Goal: Task Accomplishment & Management: Manage account settings

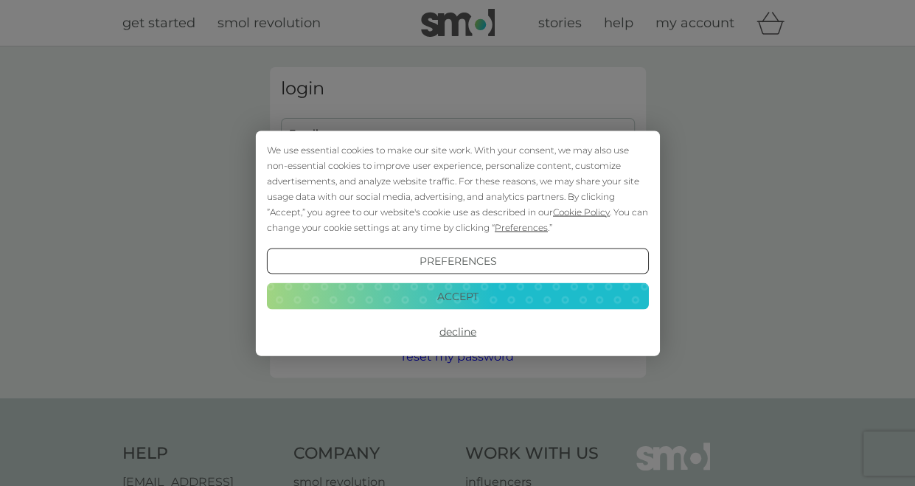
click at [451, 301] on button "Accept" at bounding box center [457, 296] width 382 height 27
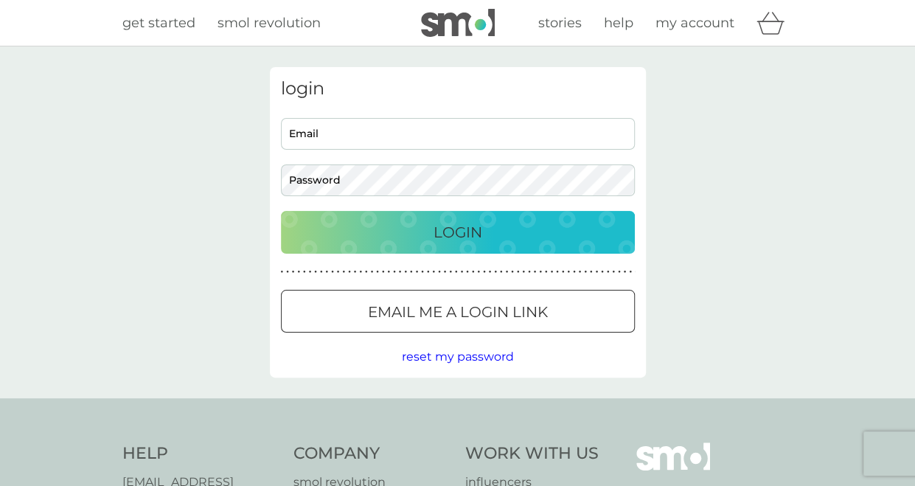
click at [408, 306] on p "Email me a login link" at bounding box center [458, 312] width 180 height 24
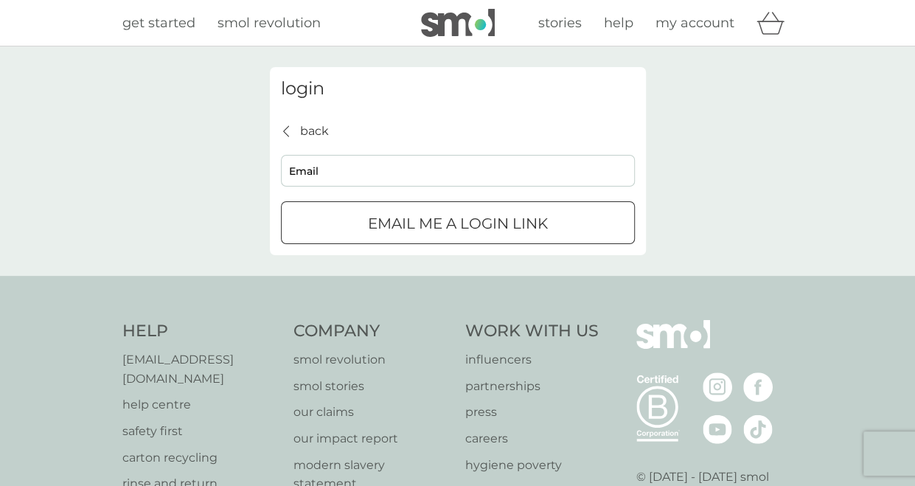
click at [340, 175] on input "Email" at bounding box center [458, 171] width 354 height 32
type input "[EMAIL_ADDRESS][DOMAIN_NAME]"
click at [376, 275] on div "login back back [EMAIL_ADDRESS][DOMAIN_NAME] Email Email me a login link" at bounding box center [457, 160] width 915 height 229
click at [379, 216] on p "Email me a login link" at bounding box center [458, 224] width 180 height 24
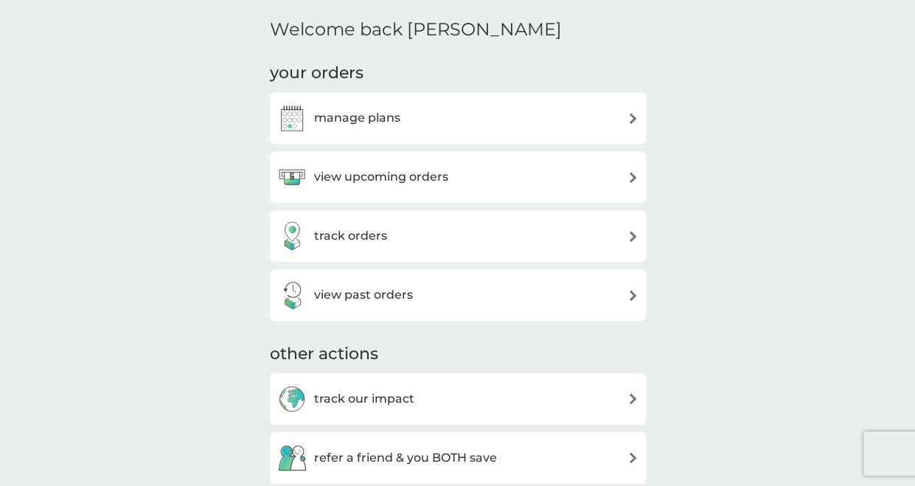
scroll to position [380, 0]
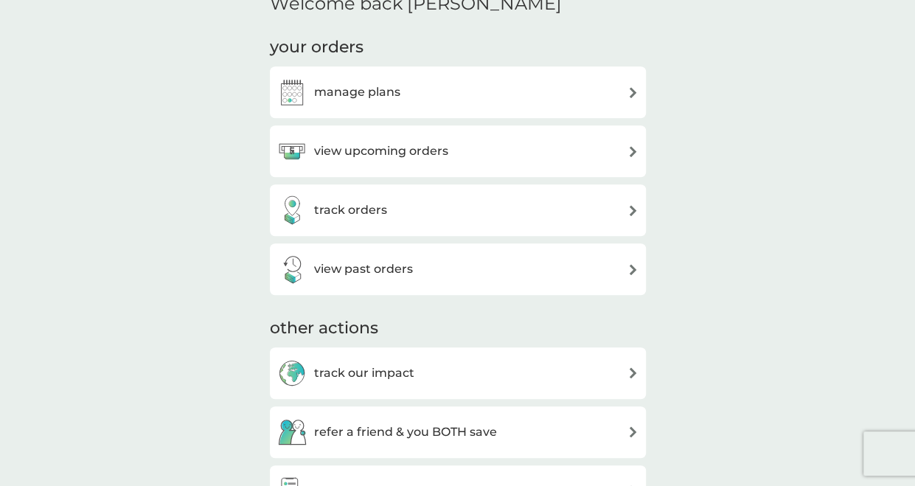
click at [380, 90] on h3 "manage plans" at bounding box center [357, 92] width 86 height 19
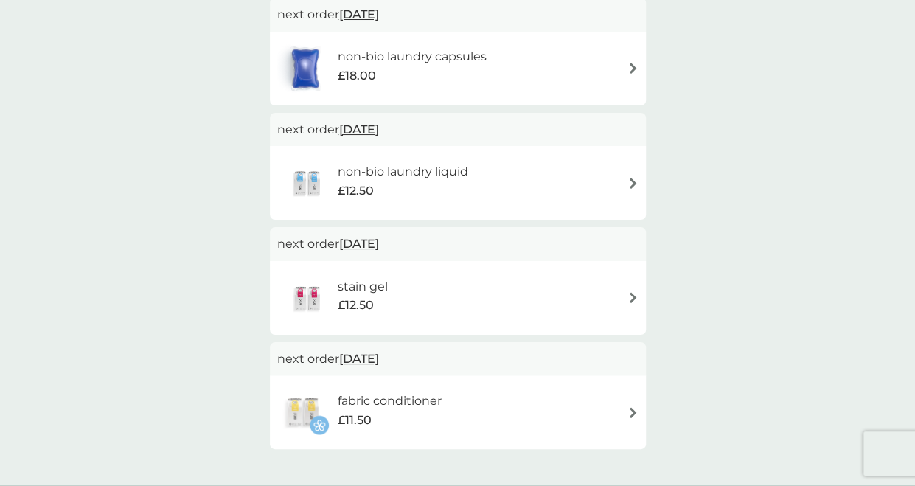
scroll to position [418, 0]
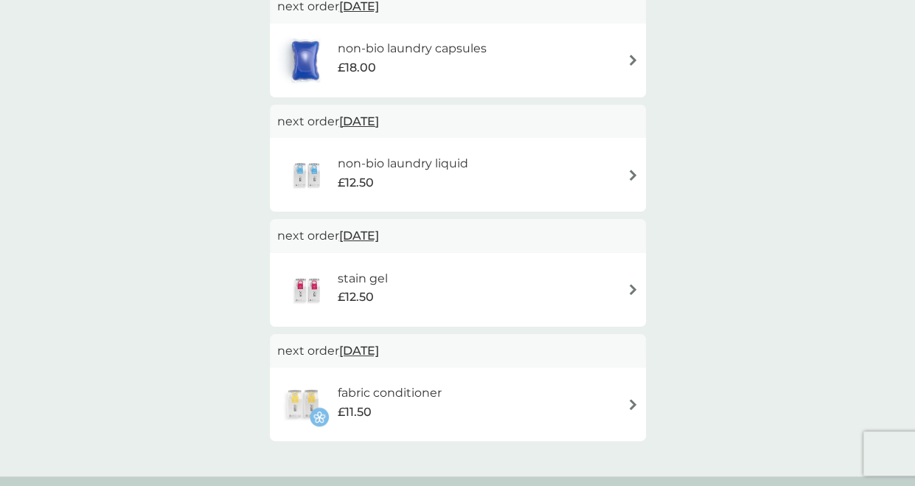
click at [363, 349] on span "3 Nov 2025" at bounding box center [359, 350] width 40 height 29
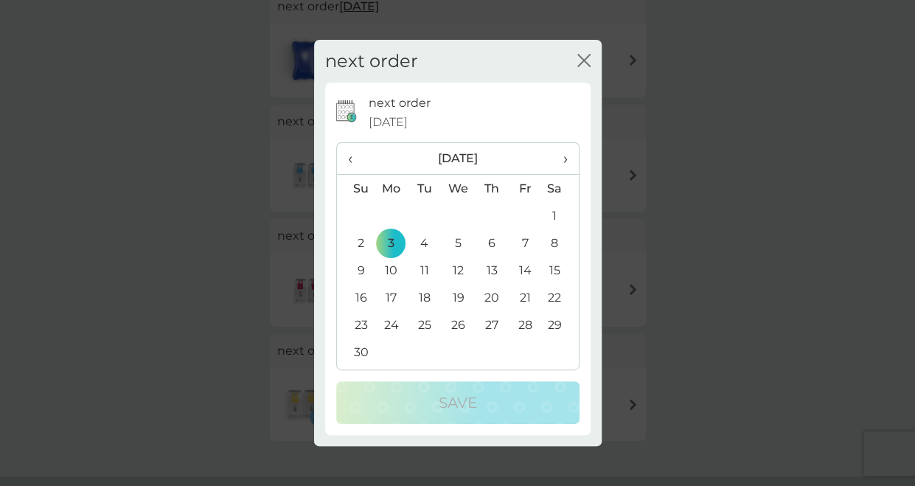
click at [355, 164] on span "‹" at bounding box center [355, 158] width 15 height 31
click at [530, 237] on td "12" at bounding box center [525, 242] width 33 height 27
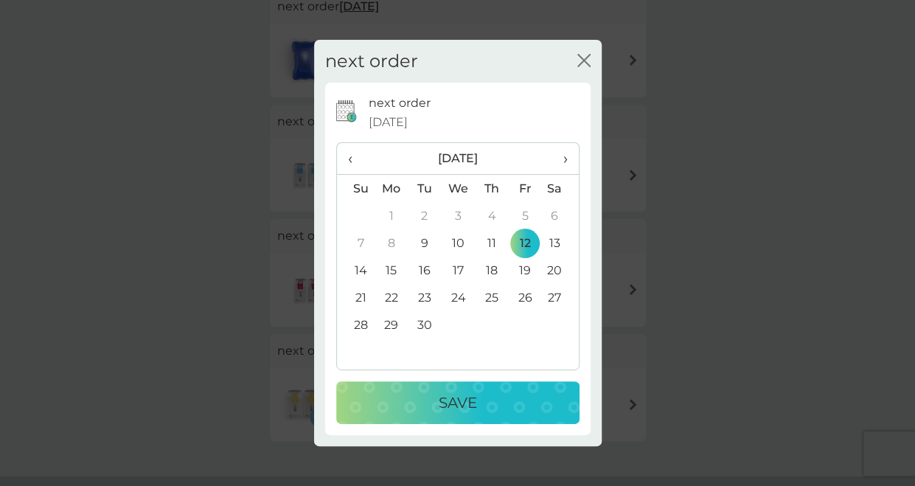
click at [428, 243] on td "9" at bounding box center [424, 242] width 33 height 27
click at [443, 402] on p "Save" at bounding box center [458, 403] width 38 height 24
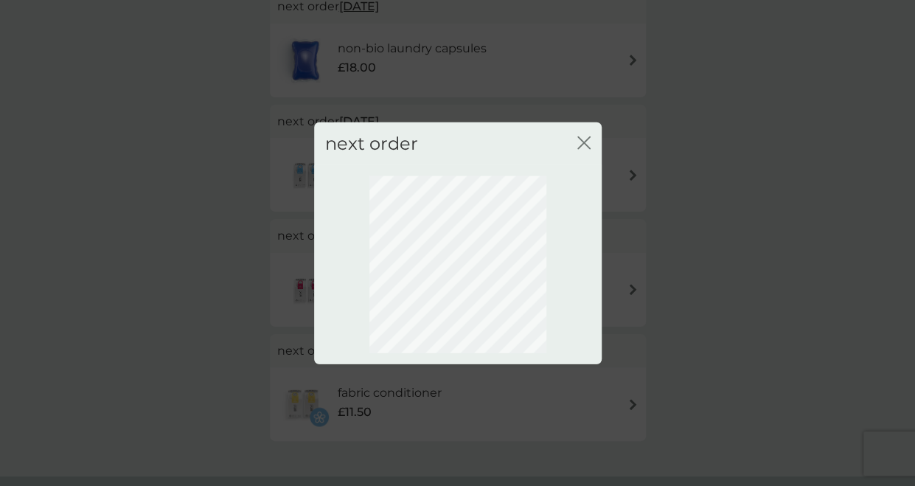
scroll to position [0, 0]
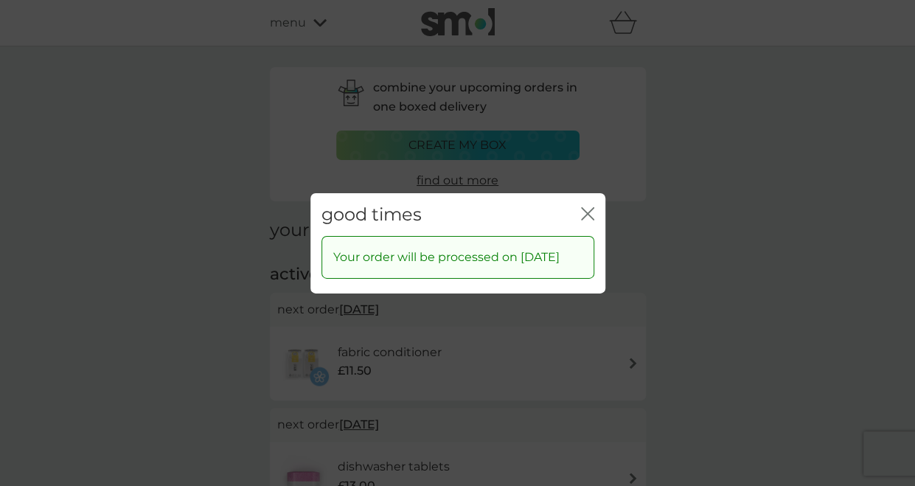
click at [587, 206] on icon "close" at bounding box center [587, 212] width 13 height 13
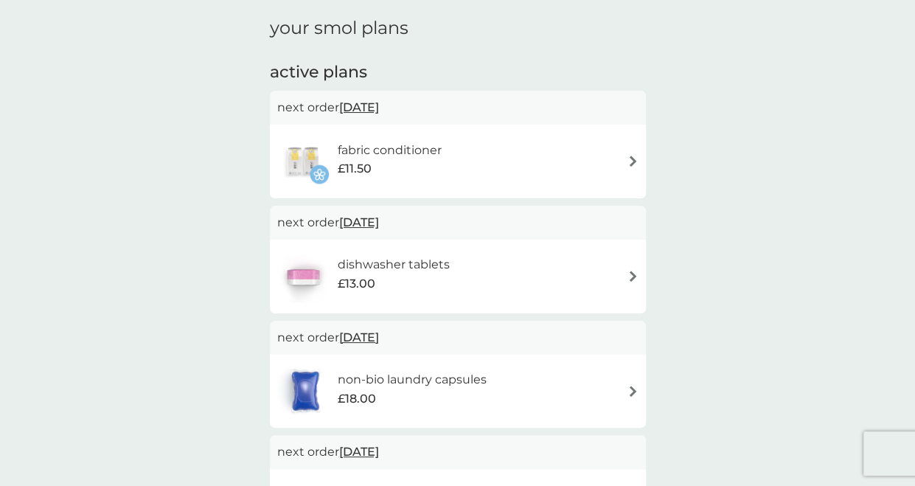
scroll to position [218, 0]
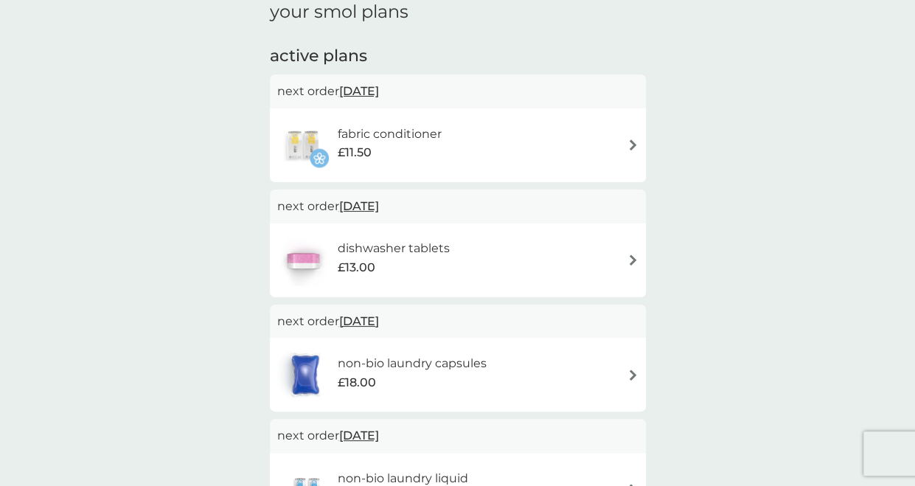
click at [358, 206] on span "12 Sep 2025" at bounding box center [359, 206] width 40 height 29
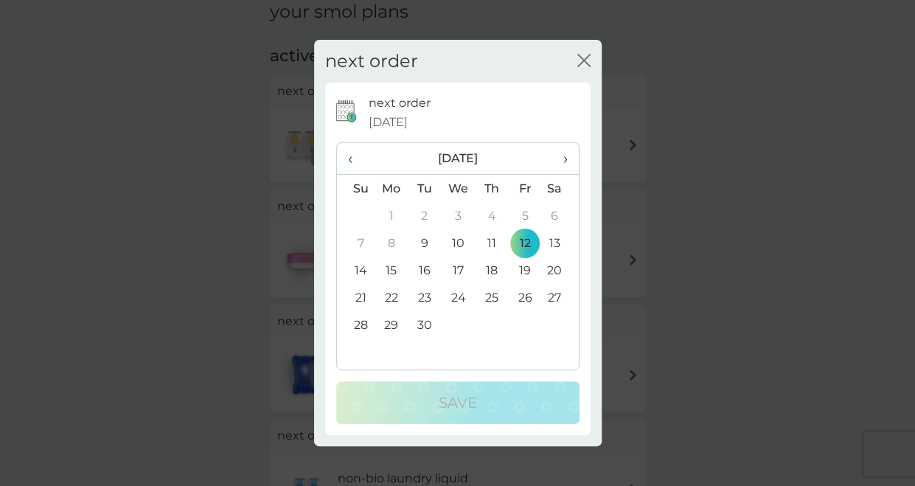
click at [421, 243] on td "9" at bounding box center [424, 242] width 33 height 27
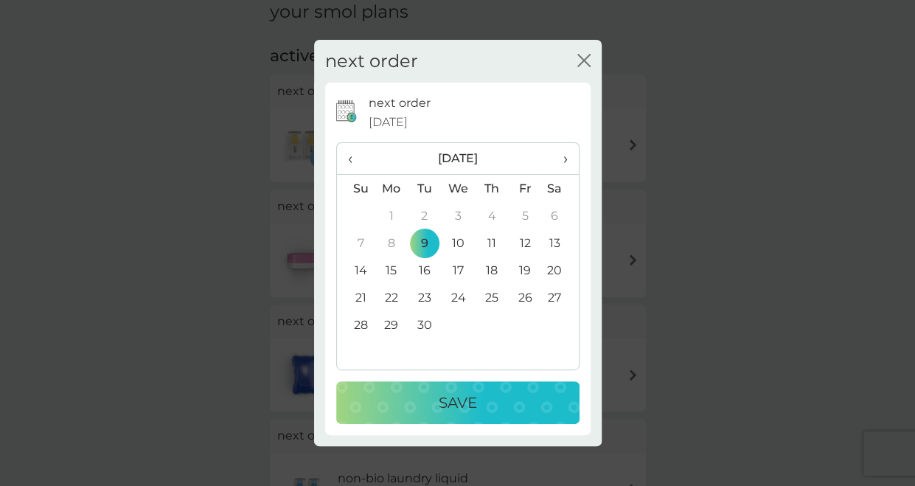
click at [416, 400] on div "Save" at bounding box center [458, 403] width 214 height 24
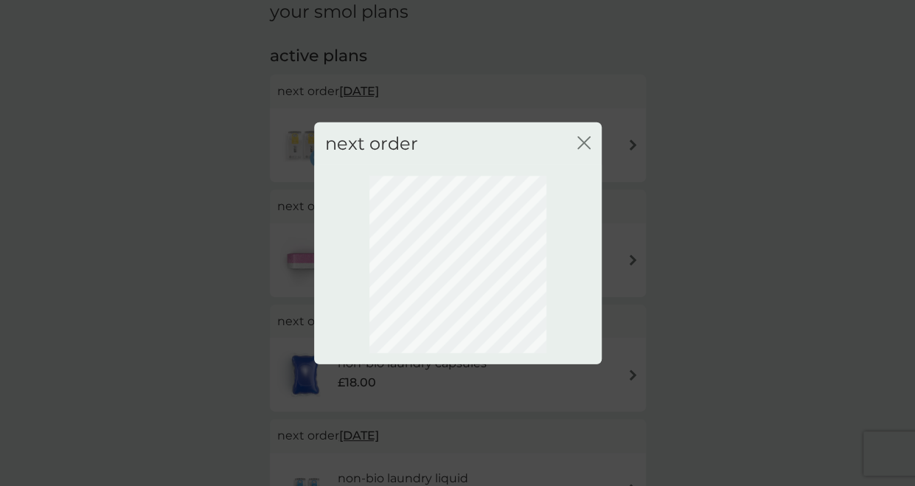
click at [583, 144] on icon "close" at bounding box center [581, 142] width 6 height 12
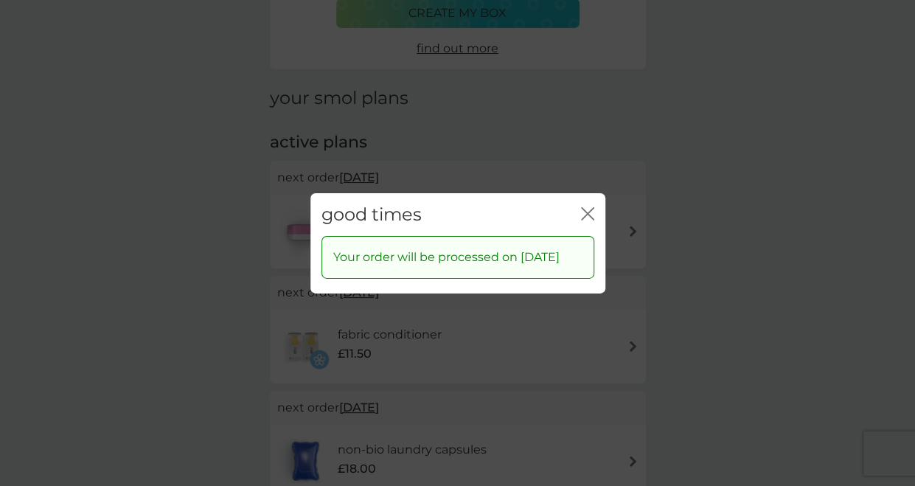
click at [584, 206] on icon "close" at bounding box center [587, 212] width 13 height 13
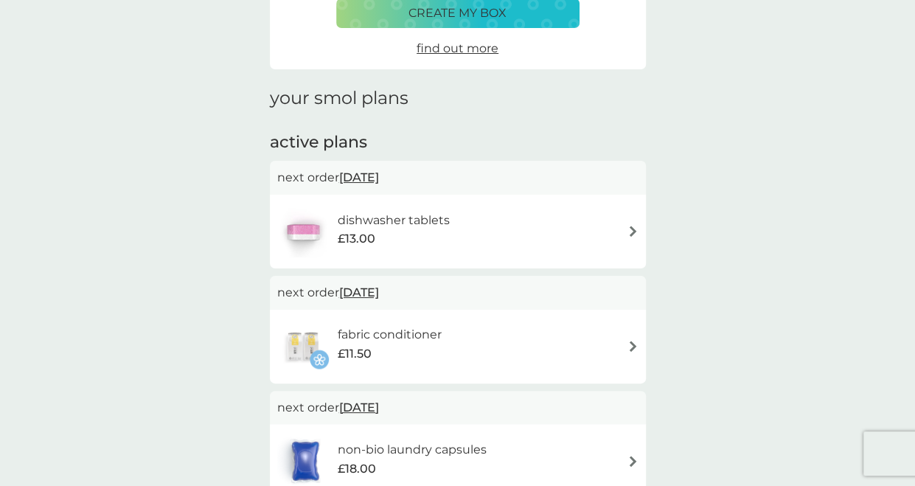
click at [379, 410] on span "12 Sep 2025" at bounding box center [359, 407] width 40 height 29
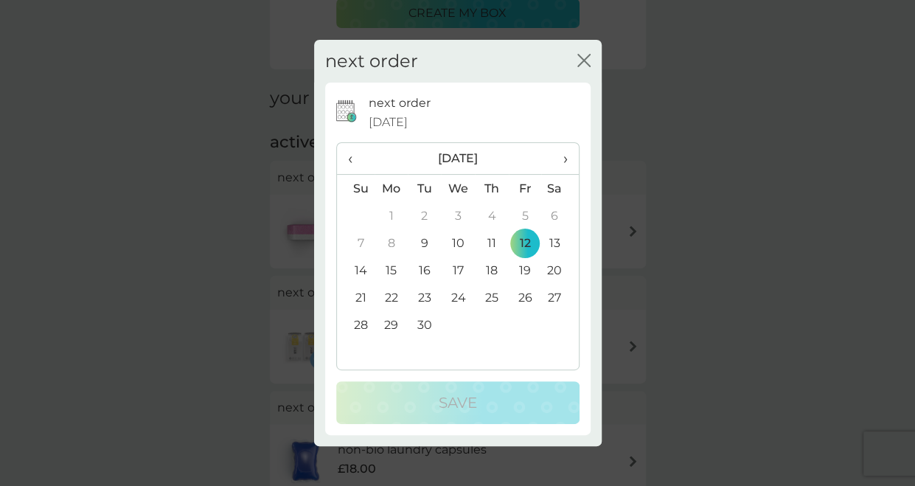
click at [419, 244] on td "9" at bounding box center [424, 242] width 33 height 27
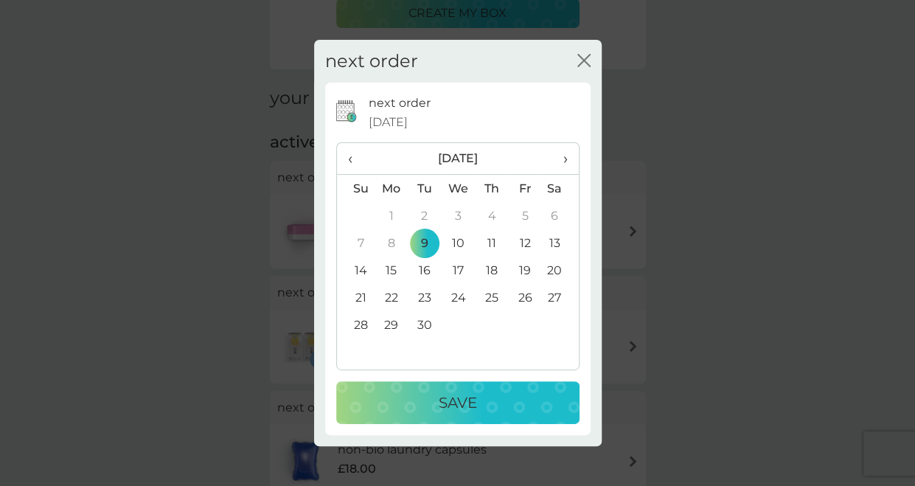
click at [420, 399] on div "Save" at bounding box center [458, 403] width 214 height 24
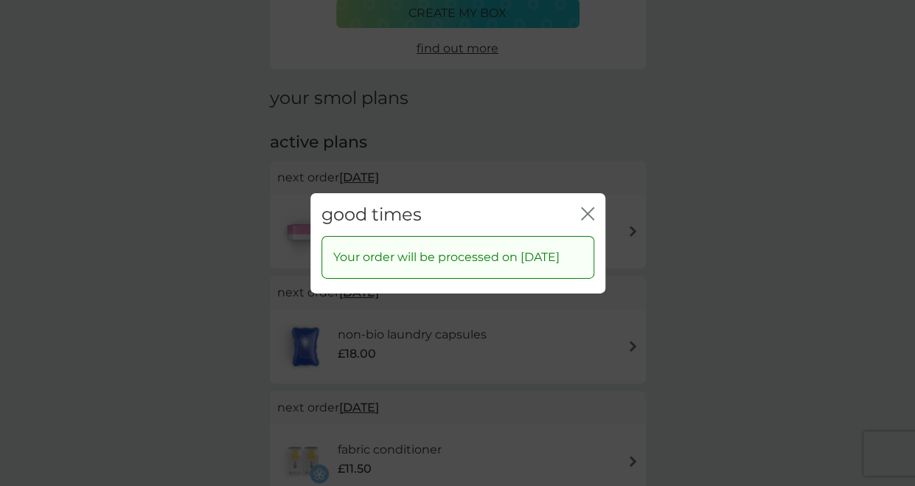
click at [594, 203] on div "good times close" at bounding box center [457, 214] width 295 height 44
click at [591, 207] on icon "close" at bounding box center [591, 213] width 6 height 12
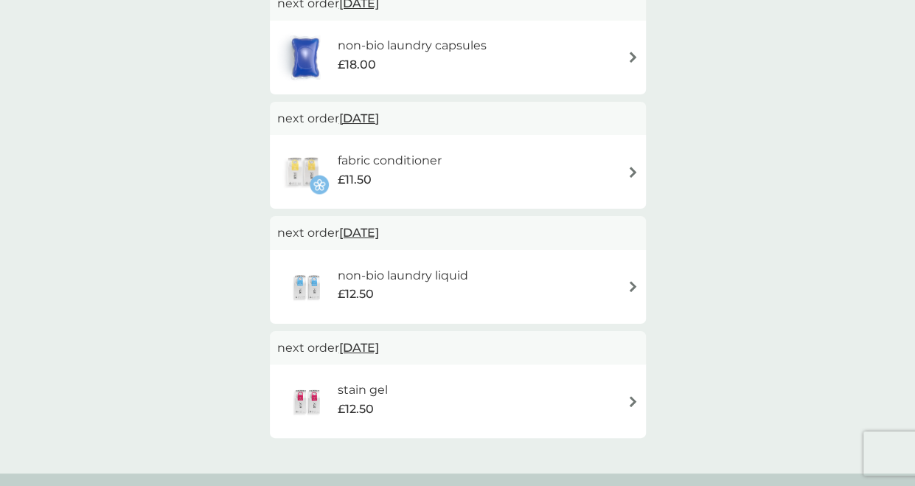
scroll to position [426, 0]
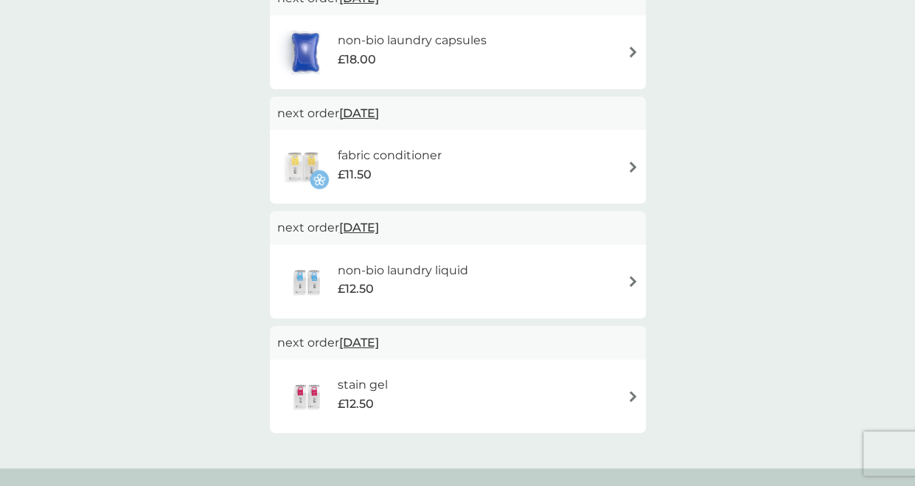
click at [378, 232] on span "16 Sep 2025" at bounding box center [359, 227] width 40 height 29
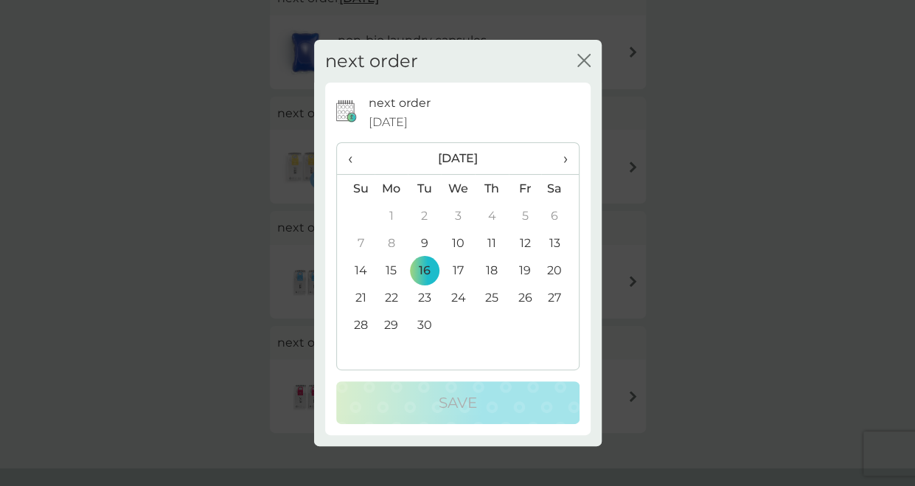
click at [569, 162] on th "›" at bounding box center [559, 159] width 37 height 32
click at [385, 239] on td "3" at bounding box center [392, 242] width 34 height 27
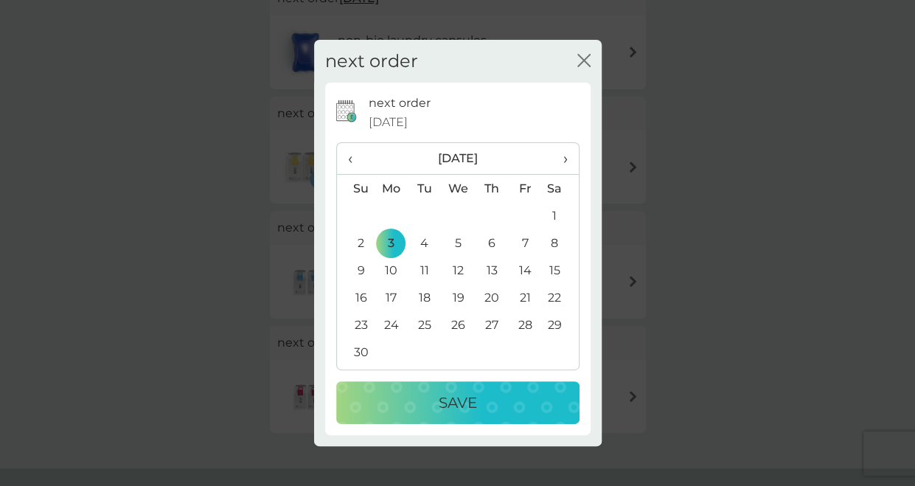
click at [423, 400] on div "Save" at bounding box center [458, 403] width 214 height 24
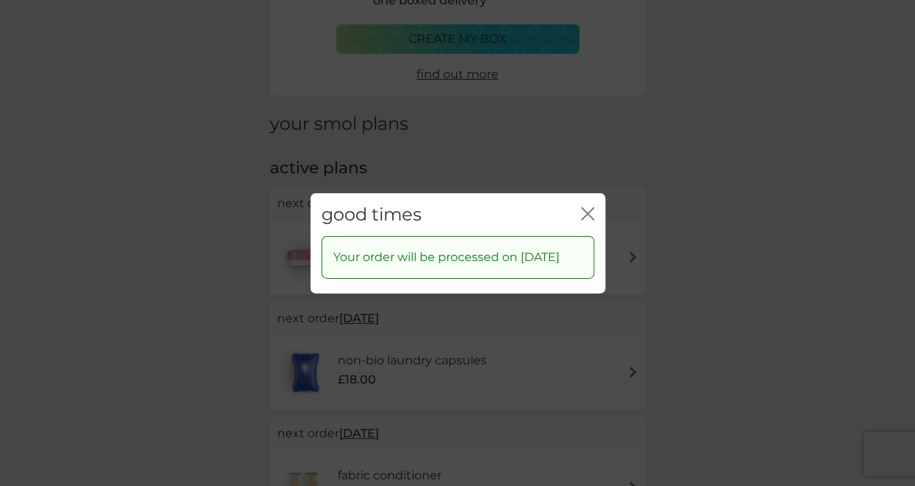
scroll to position [109, 0]
click at [589, 207] on icon "close" at bounding box center [591, 213] width 6 height 12
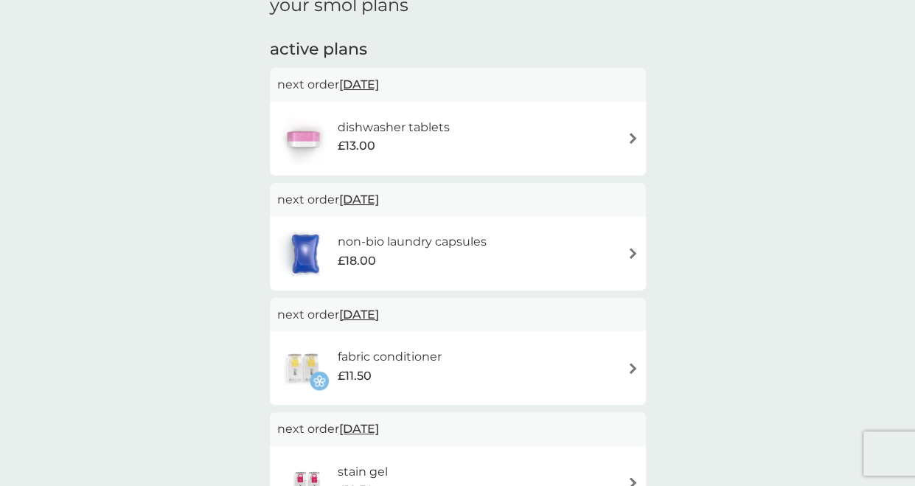
scroll to position [232, 0]
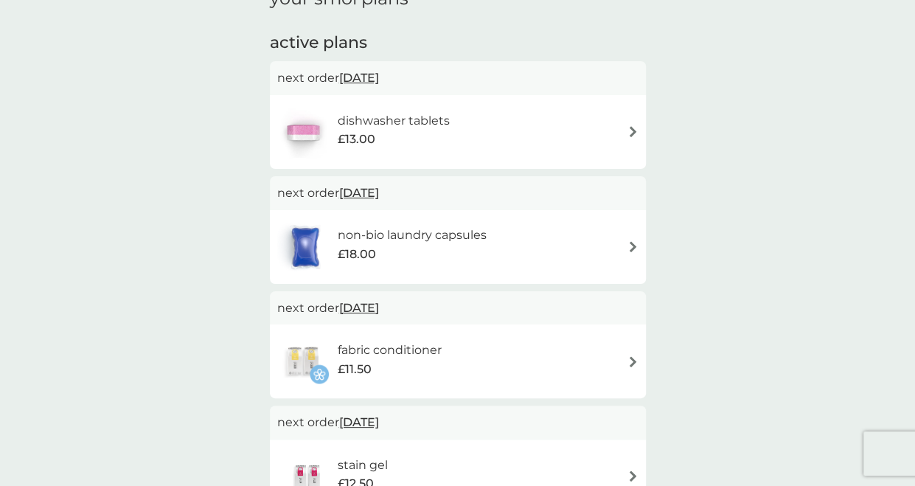
click at [367, 76] on span "9 Sep 2025" at bounding box center [359, 77] width 40 height 29
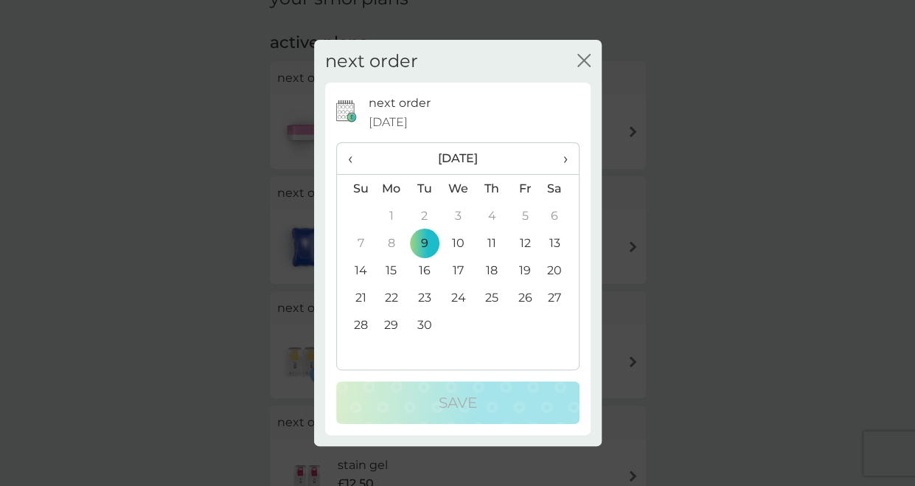
click at [562, 161] on span "›" at bounding box center [559, 158] width 15 height 31
click at [363, 243] on td "5" at bounding box center [356, 242] width 38 height 27
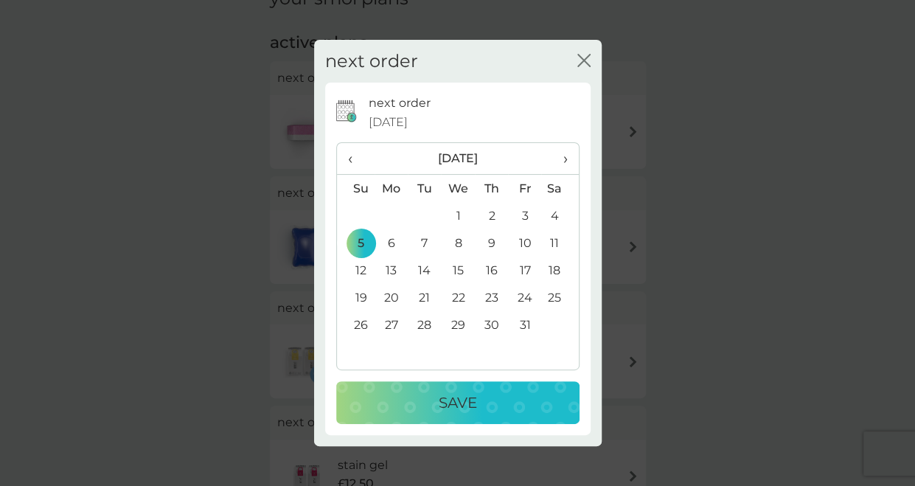
click at [357, 265] on td "12" at bounding box center [356, 270] width 38 height 27
click at [521, 246] on td "10" at bounding box center [524, 242] width 33 height 27
click at [468, 397] on p "Save" at bounding box center [458, 403] width 38 height 24
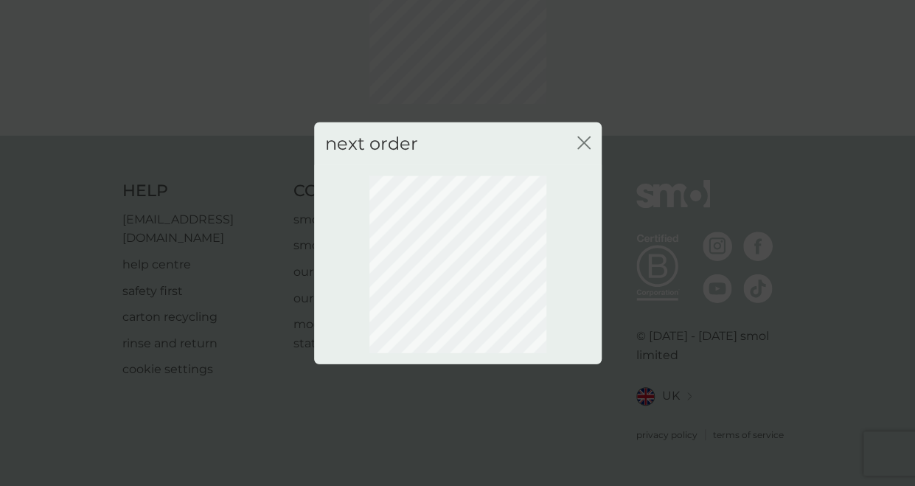
scroll to position [132, 0]
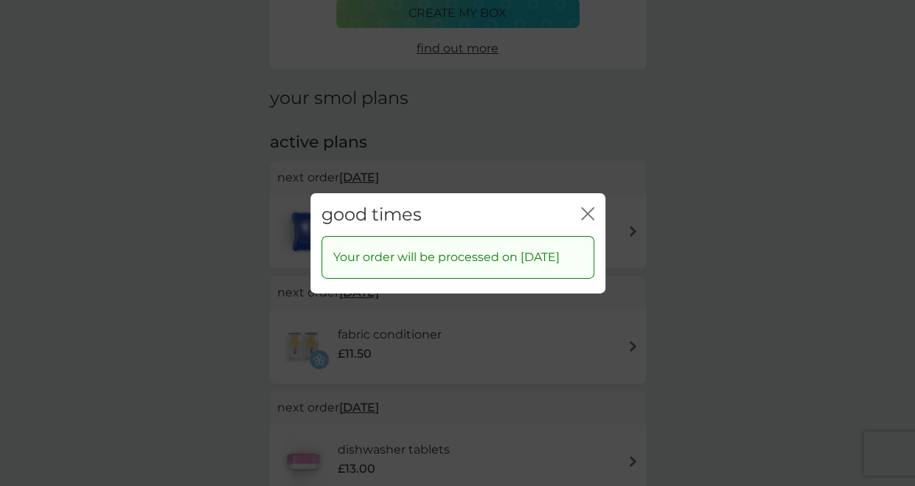
click at [591, 207] on icon "close" at bounding box center [591, 213] width 6 height 12
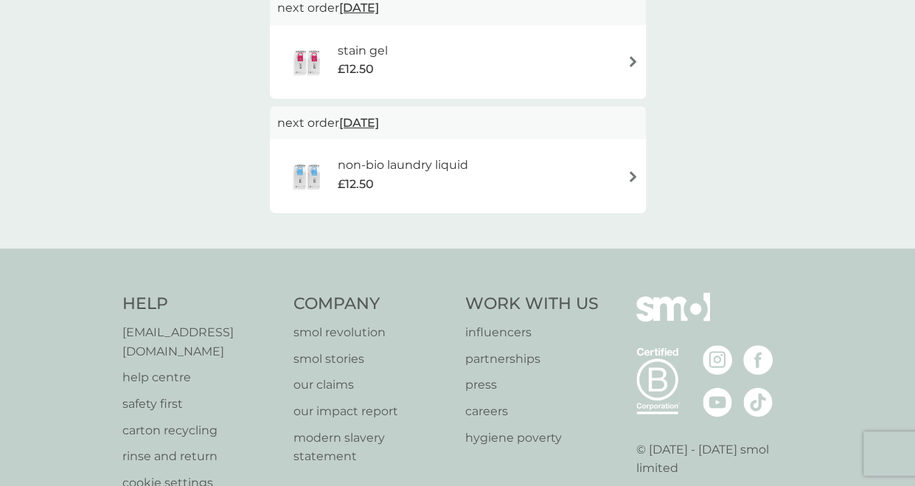
scroll to position [0, 0]
